Goal: Entertainment & Leisure: Consume media (video, audio)

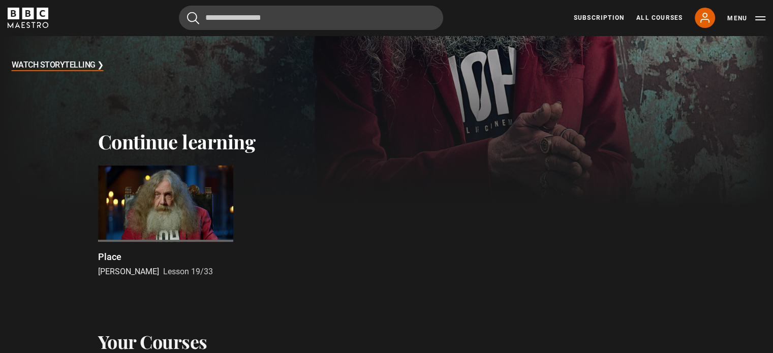
scroll to position [254, 0]
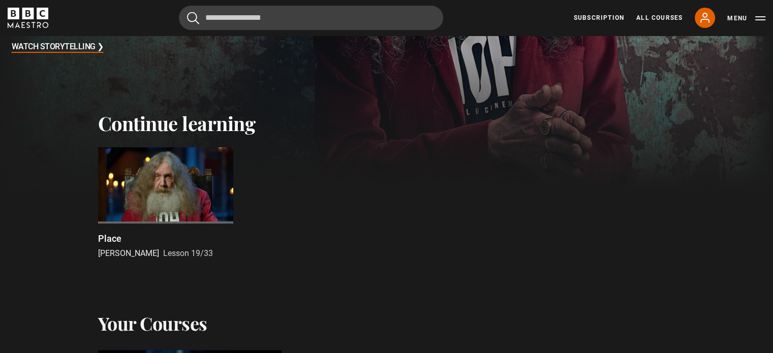
click at [162, 181] on div at bounding box center [165, 185] width 135 height 76
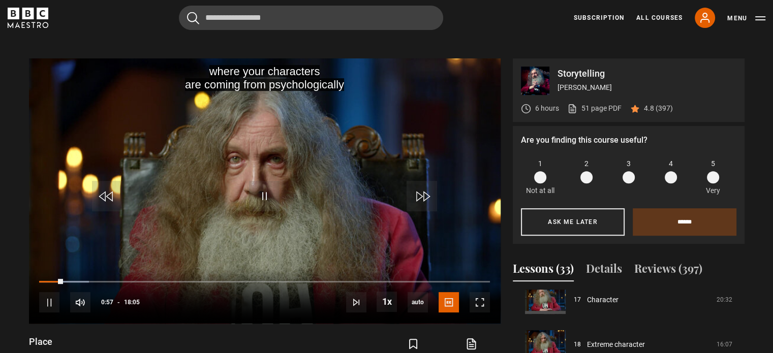
scroll to position [408, 0]
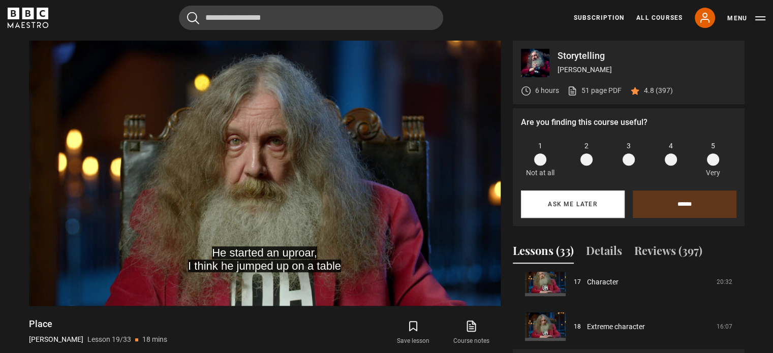
click at [607, 200] on button "Ask me later" at bounding box center [573, 203] width 104 height 27
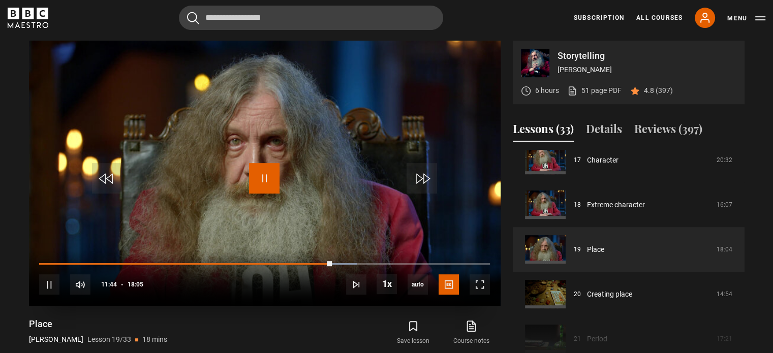
click at [262, 173] on span "Video Player" at bounding box center [264, 178] width 30 height 30
click at [261, 171] on span "Video Player" at bounding box center [264, 178] width 30 height 30
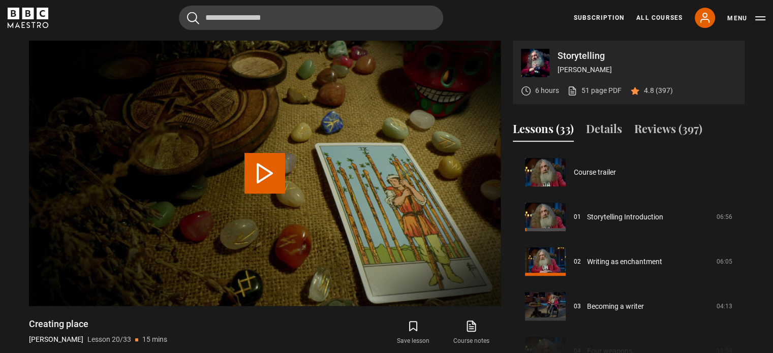
scroll to position [849, 0]
